Goal: Communication & Community: Share content

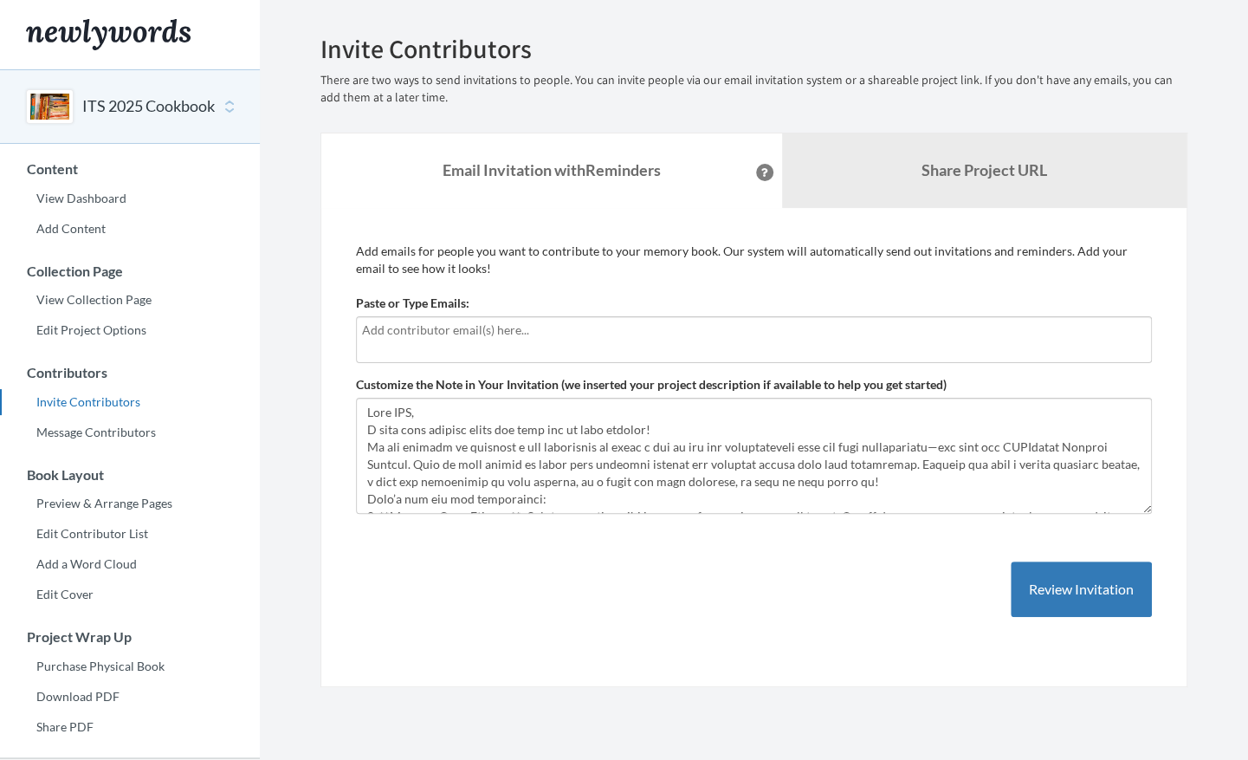
drag, startPoint x: 0, startPoint y: 0, endPoint x: 401, endPoint y: 336, distance: 523.2
click at [401, 336] on input "text" at bounding box center [754, 329] width 784 height 19
type input "v"
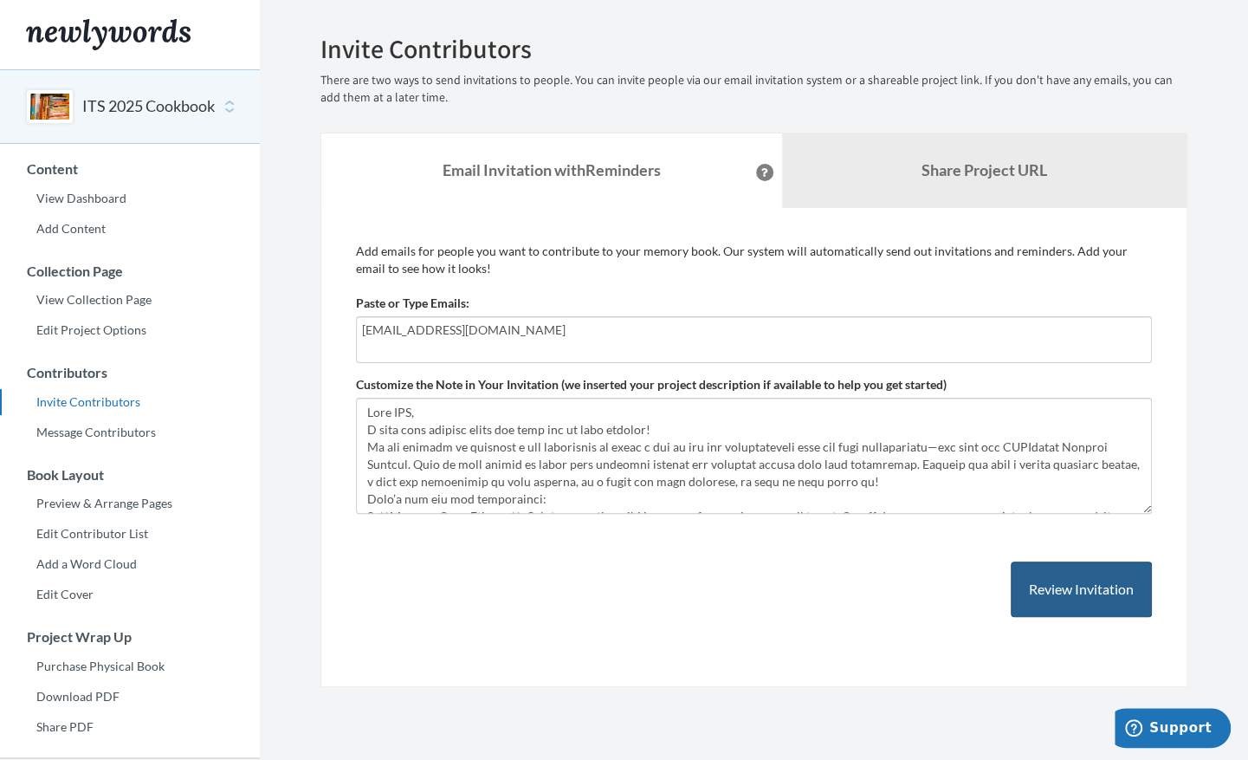
type input "[EMAIL_ADDRESS][DOMAIN_NAME]"
click at [1057, 579] on button "Review Invitation" at bounding box center [1081, 589] width 141 height 56
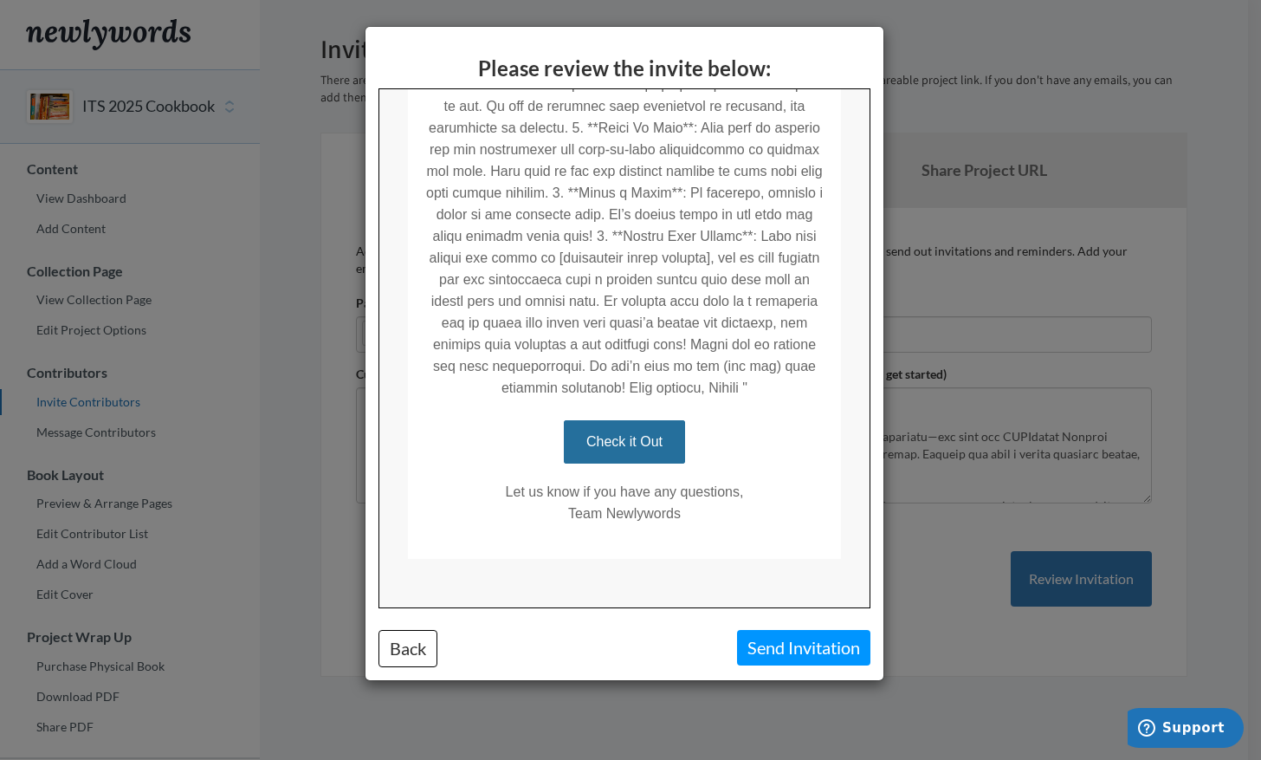
scroll to position [559, 0]
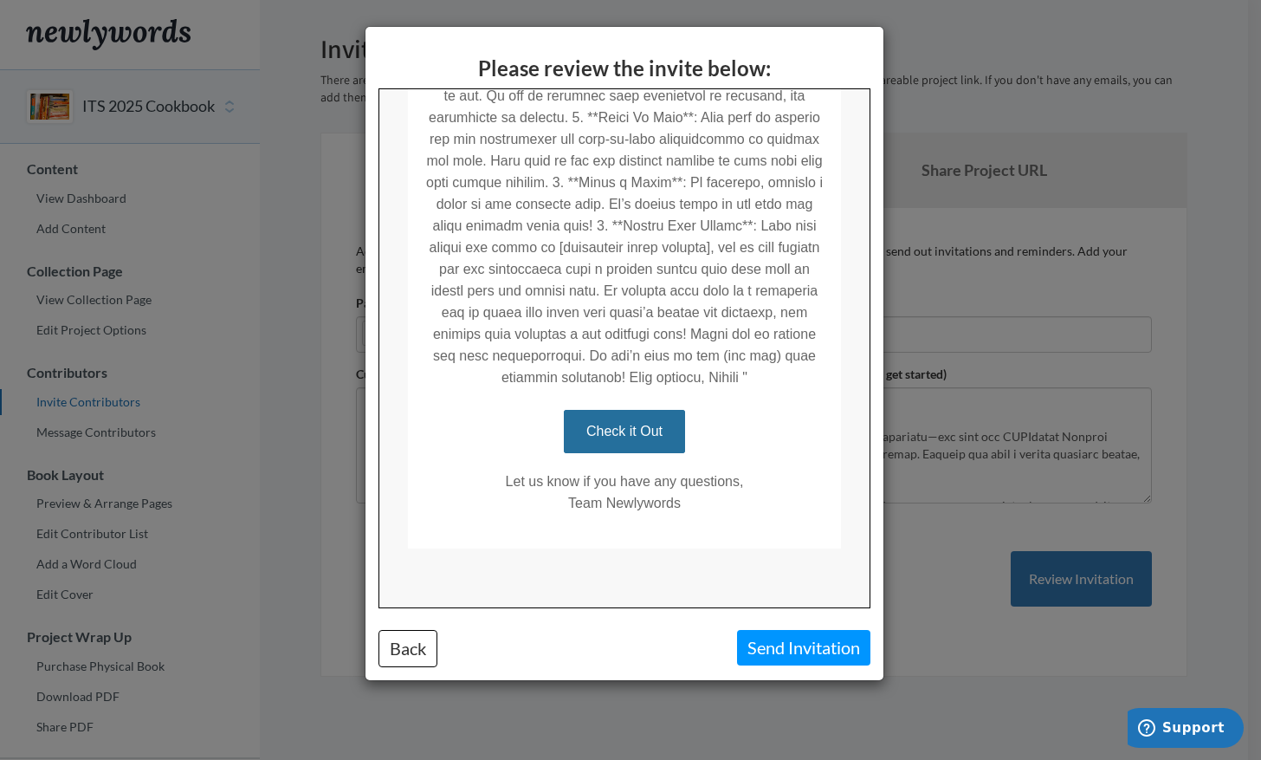
drag, startPoint x: 862, startPoint y: 280, endPoint x: 1263, endPoint y: 640, distance: 539.1
click at [766, 641] on button "Send Invitation" at bounding box center [803, 648] width 133 height 36
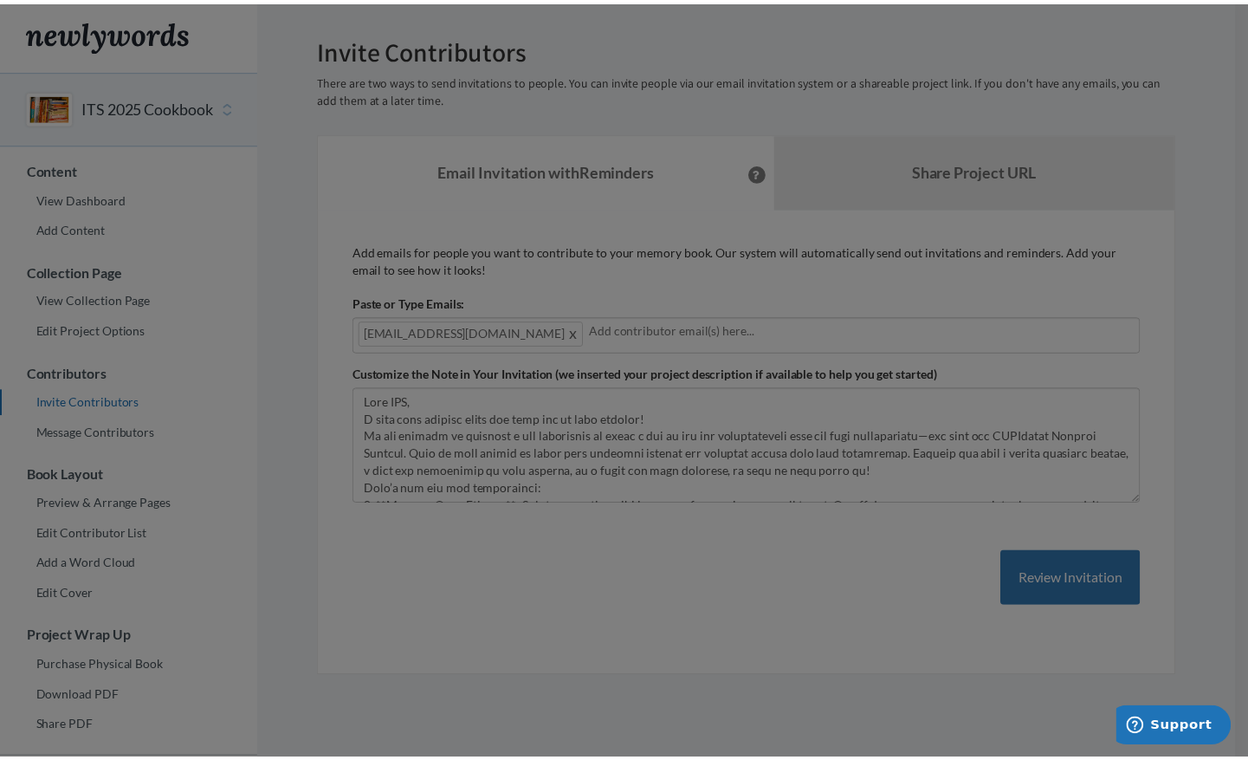
scroll to position [0, 0]
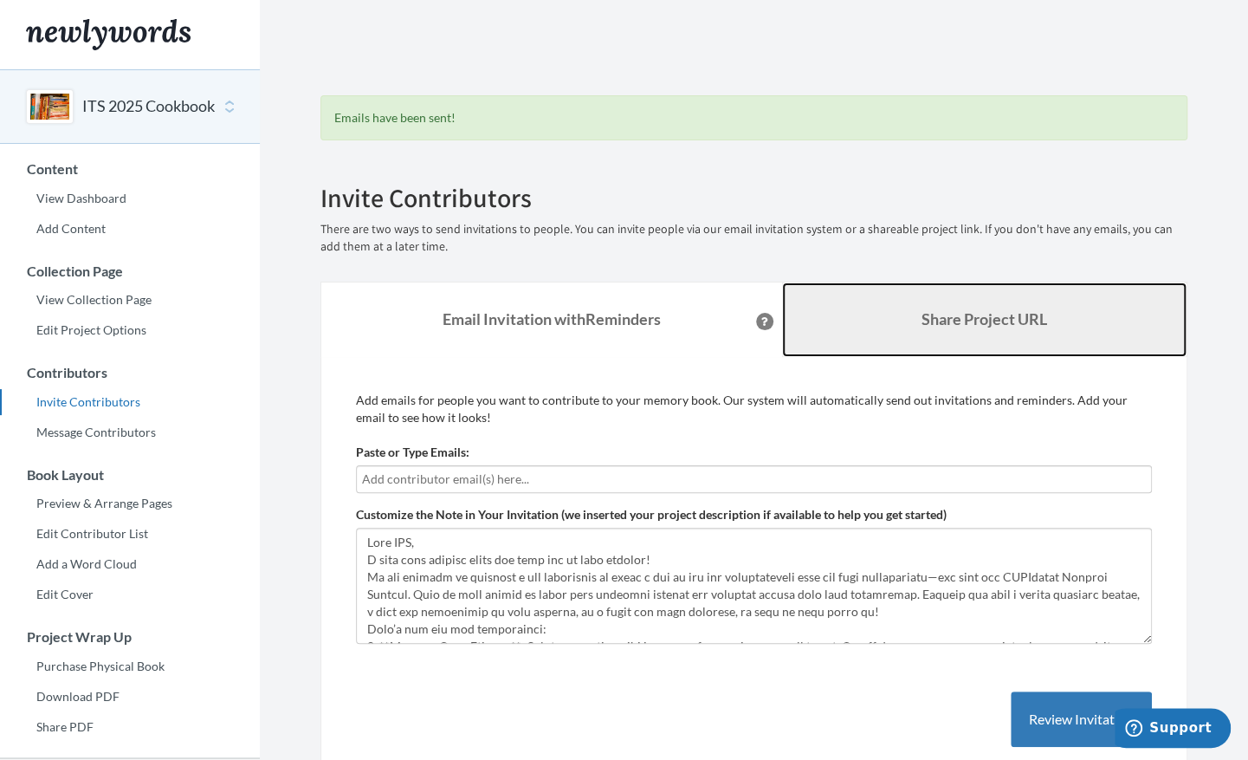
click at [987, 327] on b "Share Project URL" at bounding box center [984, 318] width 126 height 19
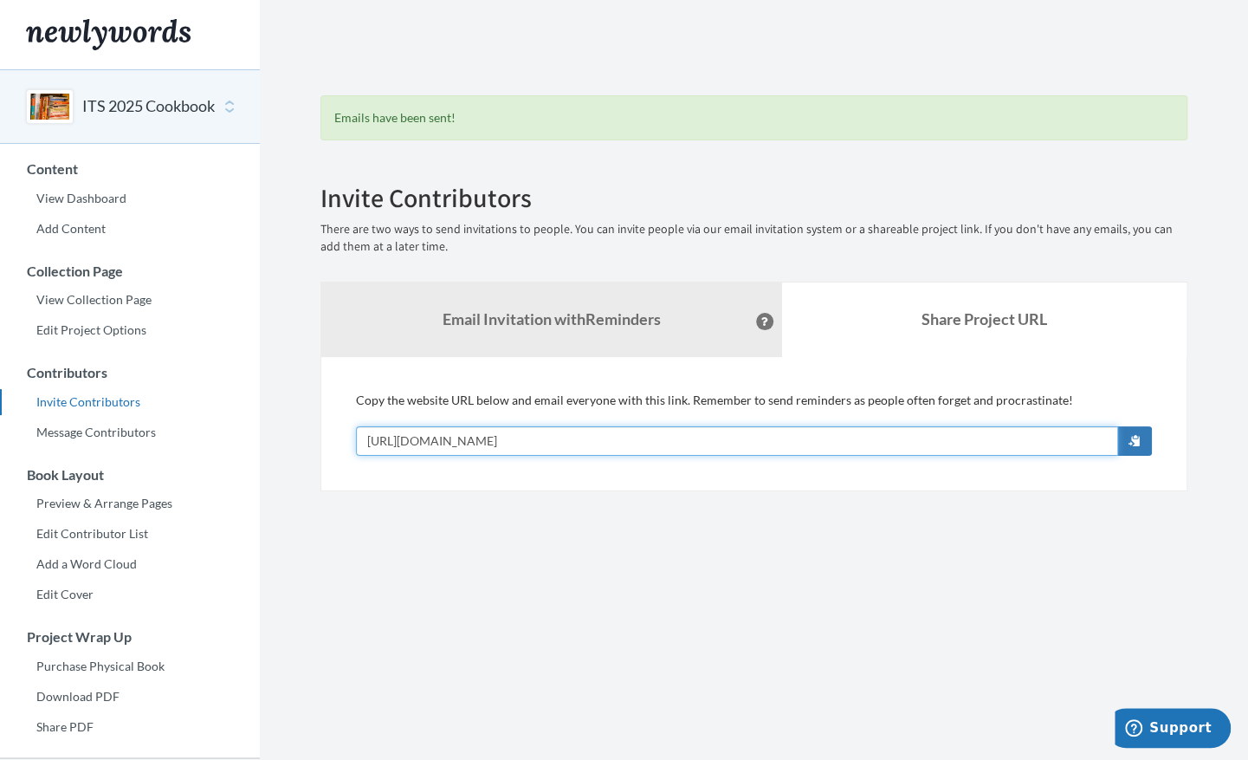
click at [741, 443] on input "[URL][DOMAIN_NAME]" at bounding box center [737, 440] width 762 height 29
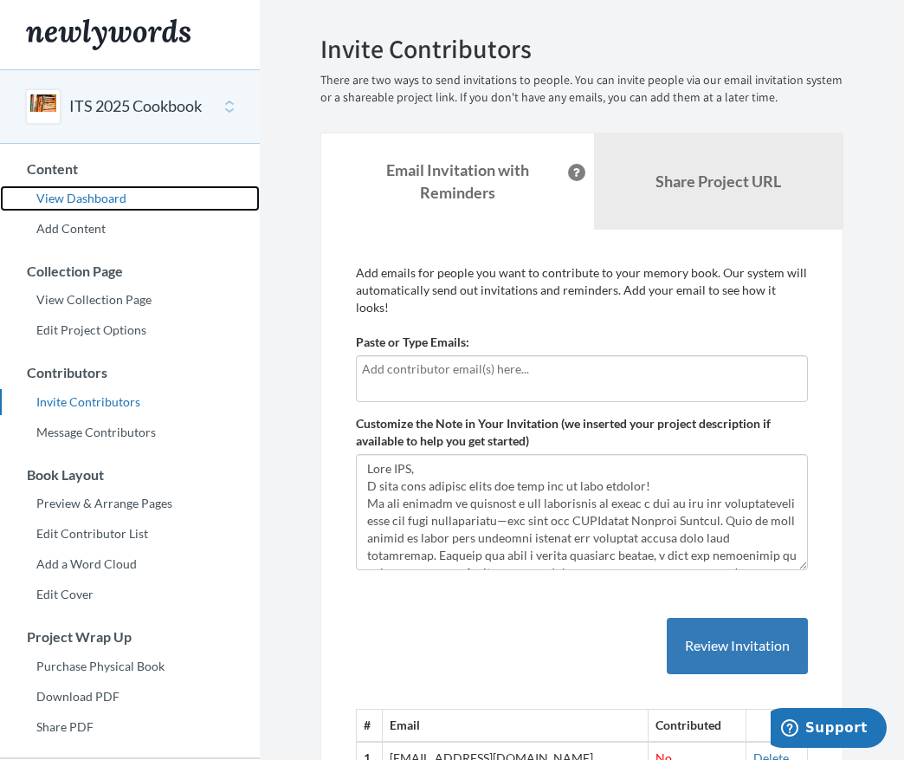
click at [116, 187] on link "View Dashboard" at bounding box center [130, 198] width 260 height 26
